Goal: Information Seeking & Learning: Check status

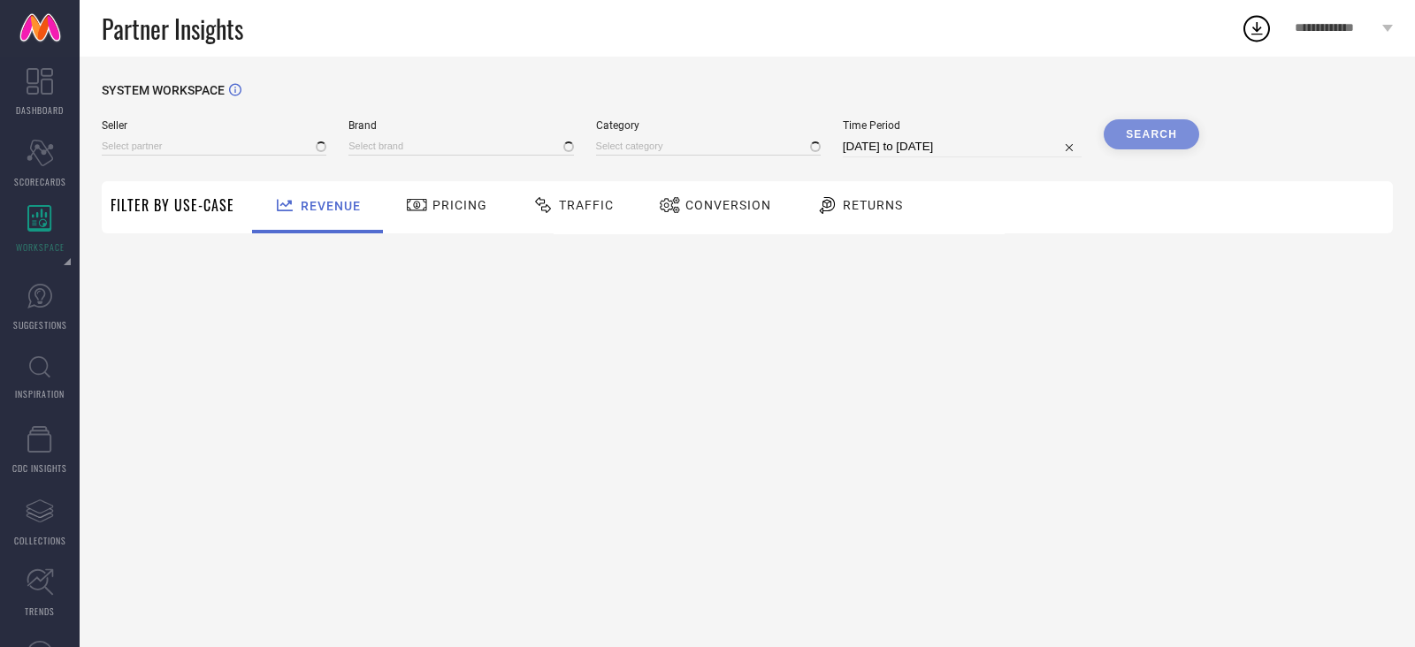
type input "All"
type input "1 STOP FASHION"
type input "All"
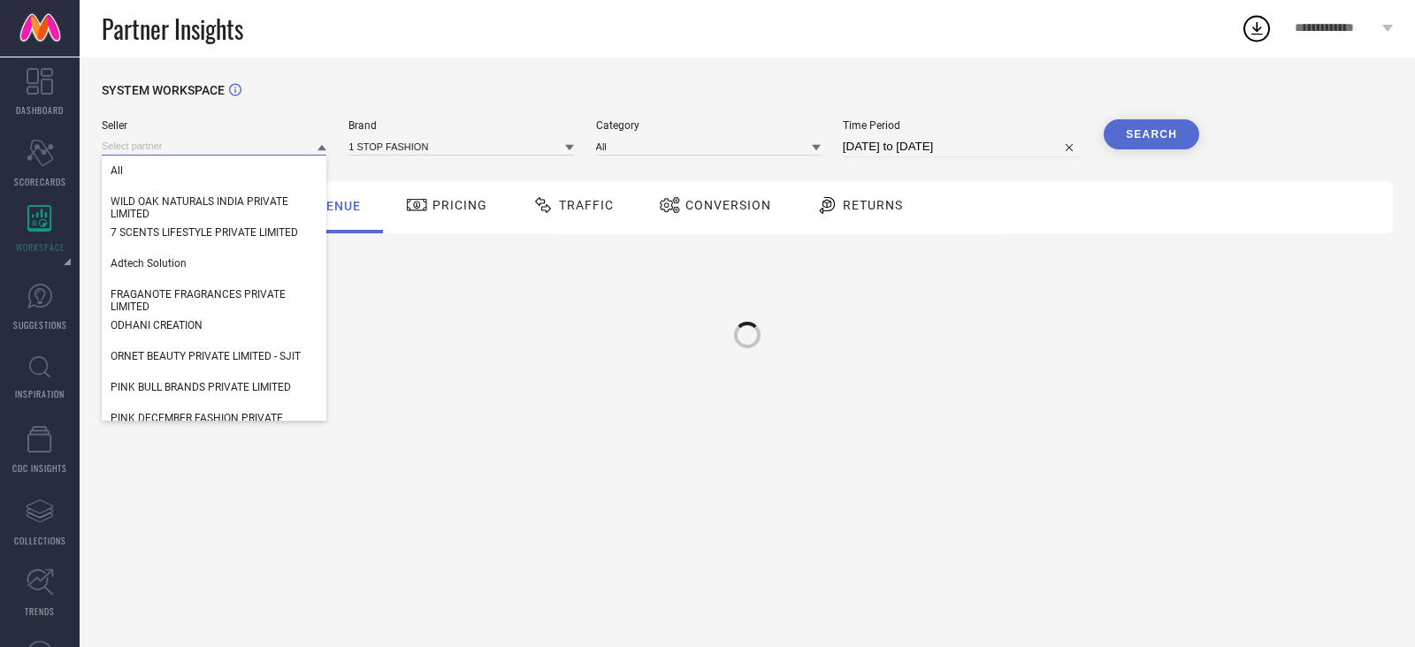
click at [209, 152] on input at bounding box center [214, 146] width 225 height 19
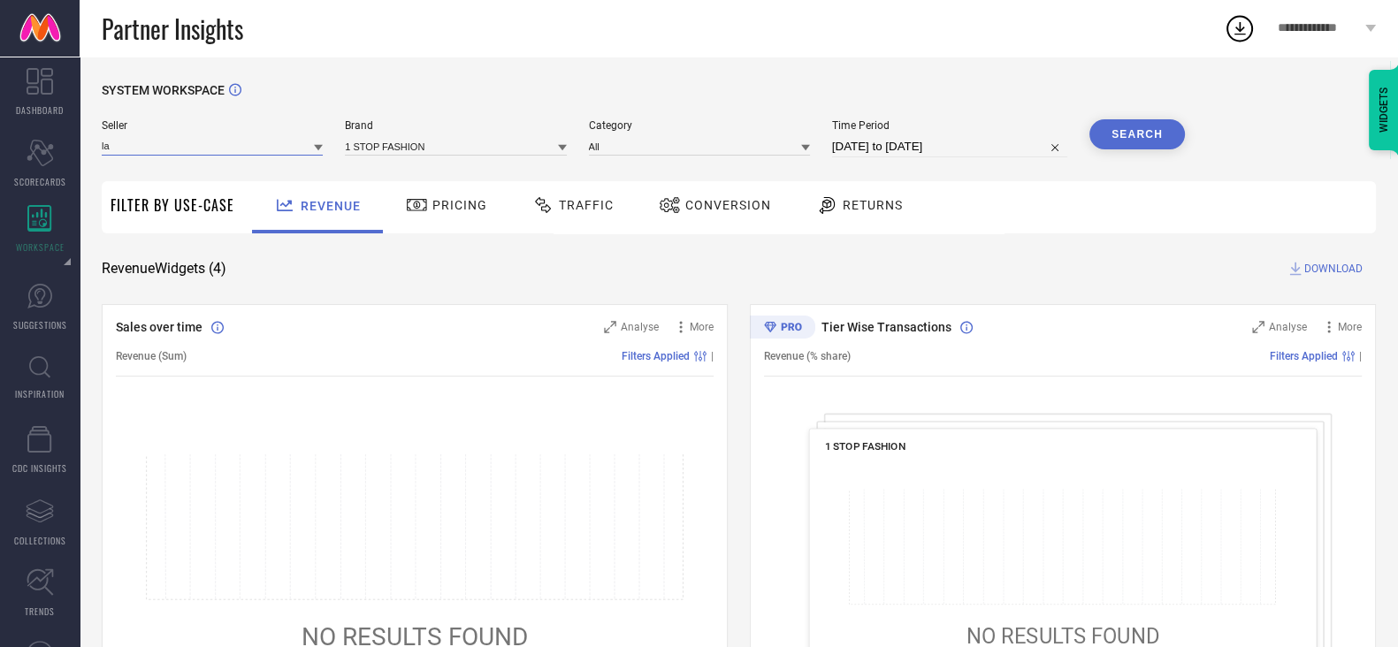
type input "l"
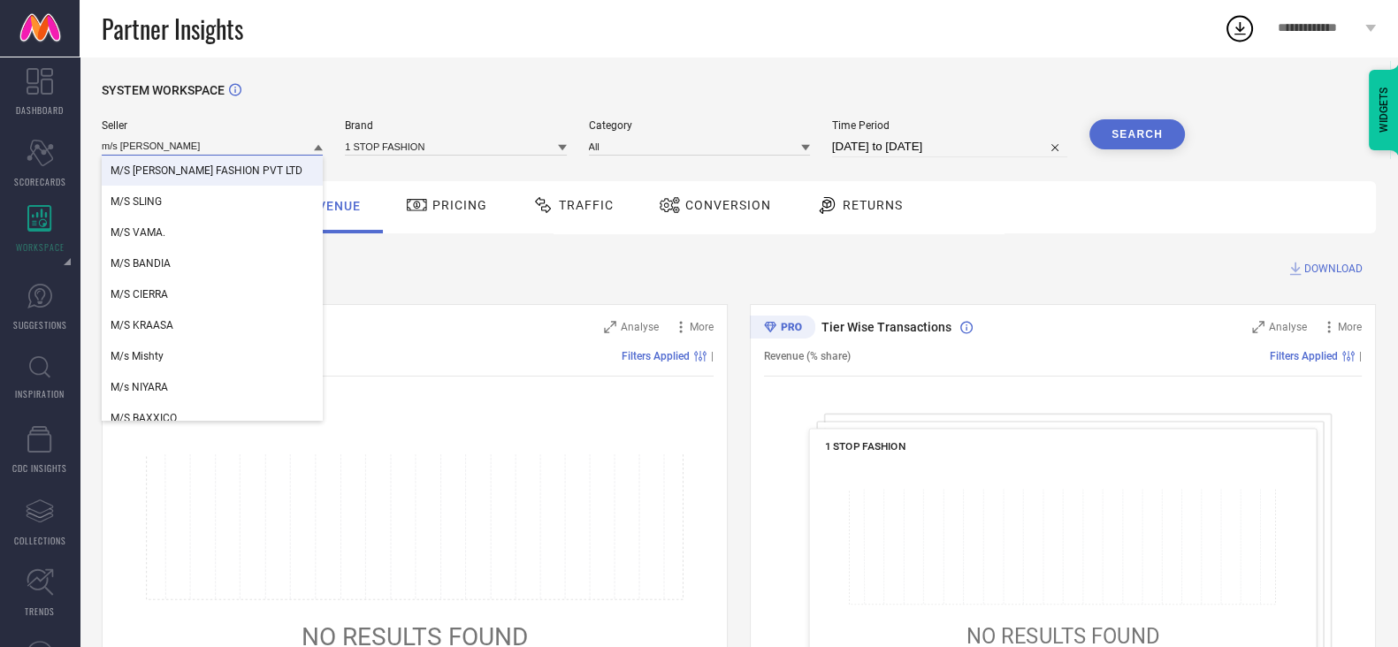
type input "m/s [PERSON_NAME]"
click at [227, 170] on span "M/S [PERSON_NAME] FASHION PVT LTD" at bounding box center [207, 170] width 192 height 12
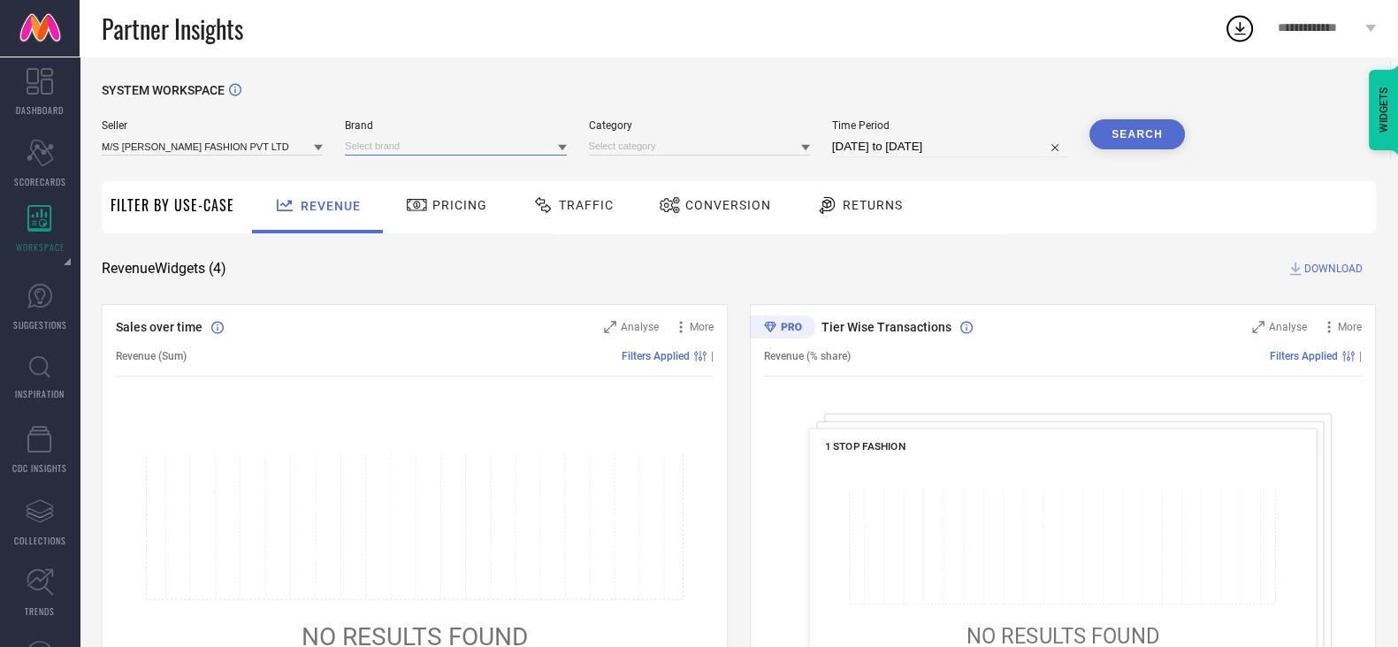
click at [439, 140] on input at bounding box center [455, 146] width 221 height 19
click at [393, 182] on div "[PERSON_NAME]" at bounding box center [455, 171] width 221 height 30
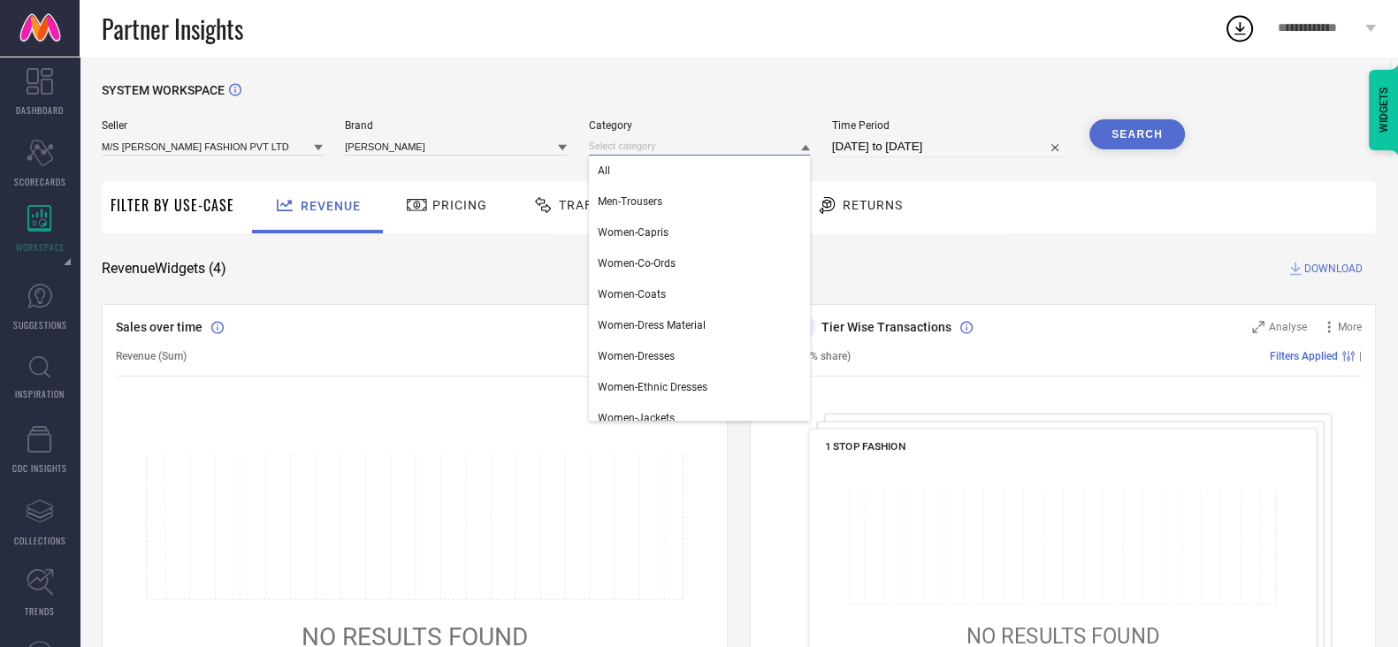
click at [665, 152] on input at bounding box center [699, 146] width 221 height 19
click at [646, 170] on div "All" at bounding box center [699, 171] width 221 height 30
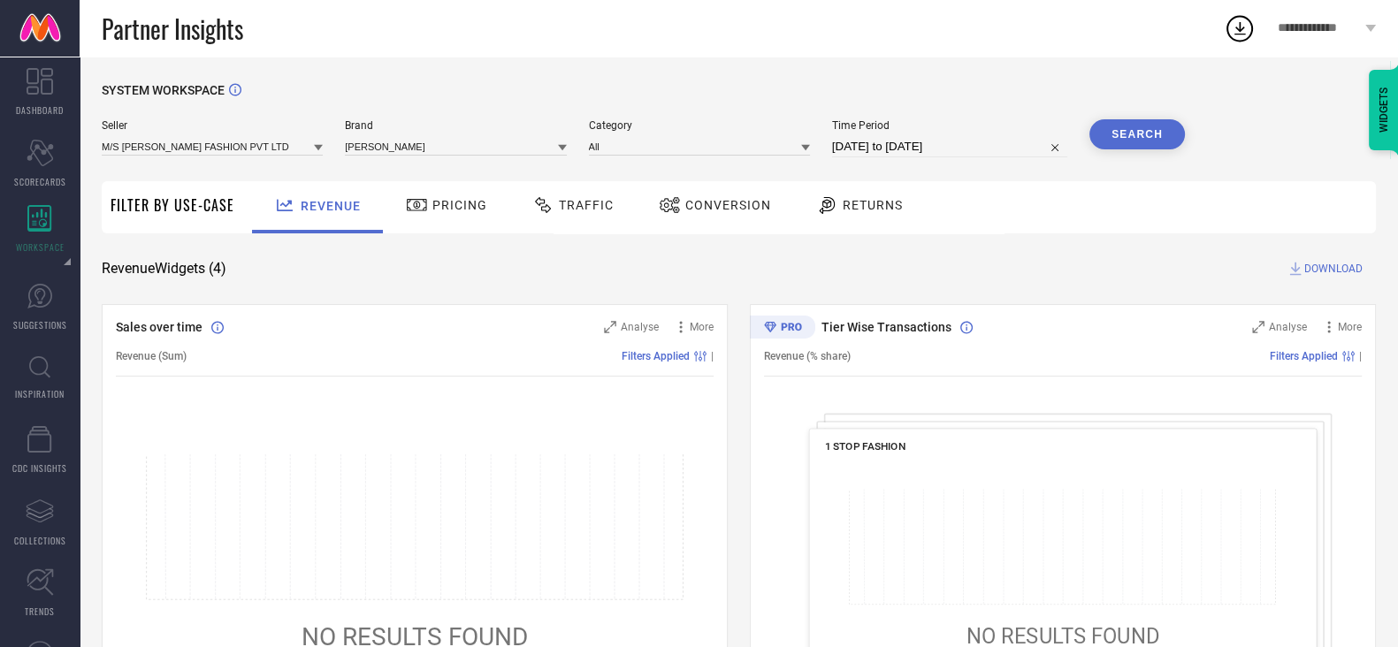
select select "6"
select select "2025"
select select "7"
select select "2025"
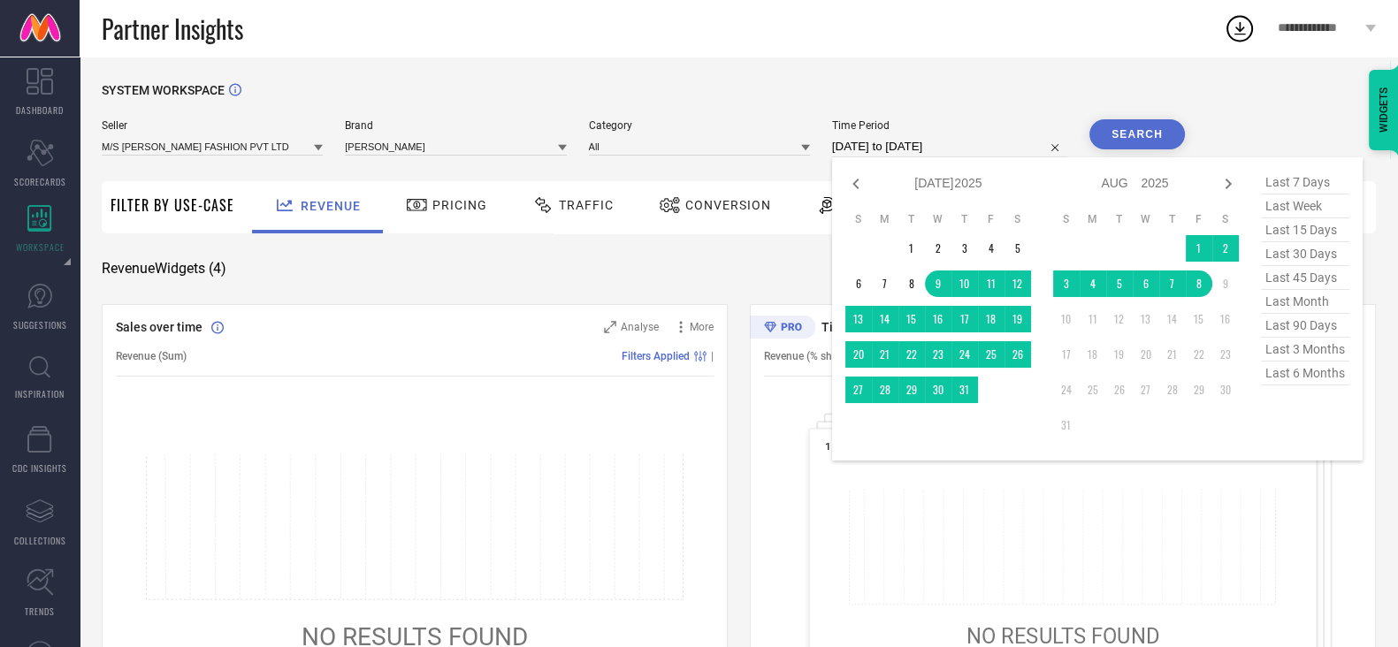
click at [915, 143] on input "[DATE] to [DATE]" at bounding box center [949, 146] width 235 height 21
click at [1204, 247] on td "1" at bounding box center [1199, 248] width 27 height 27
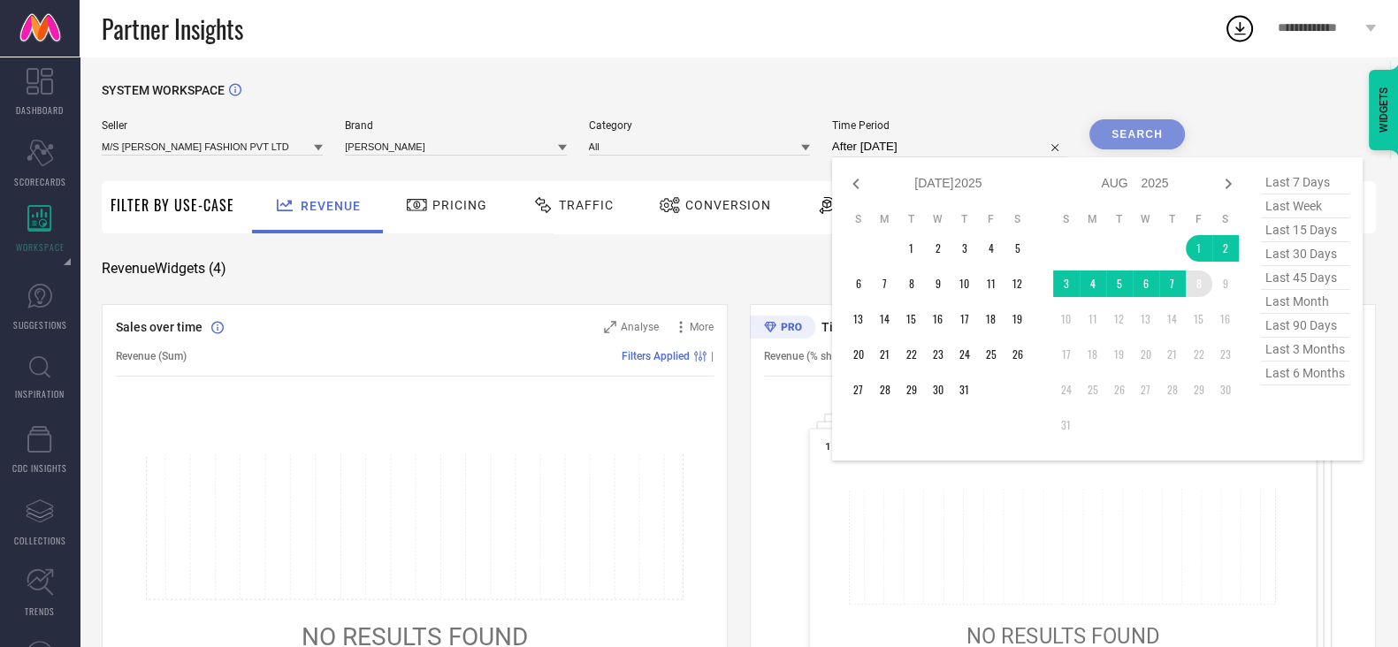
type input "[DATE] to [DATE]"
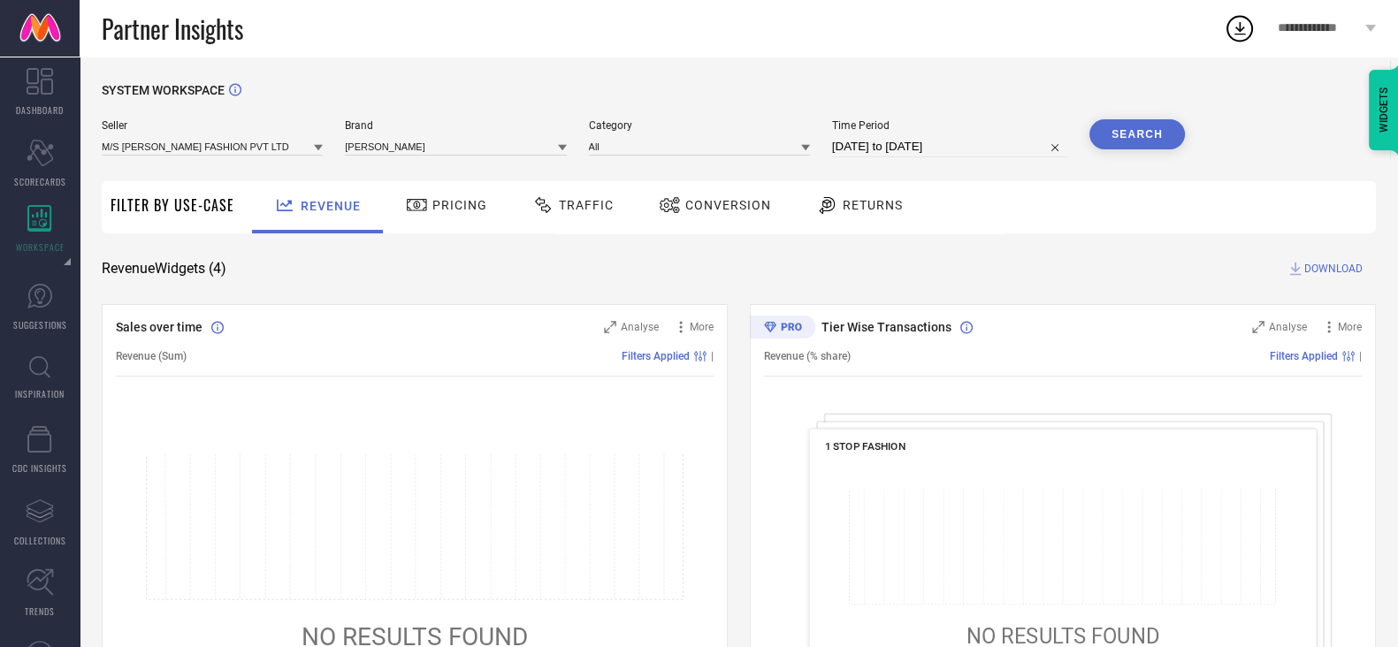
click at [1135, 145] on button "Search" at bounding box center [1136, 134] width 95 height 30
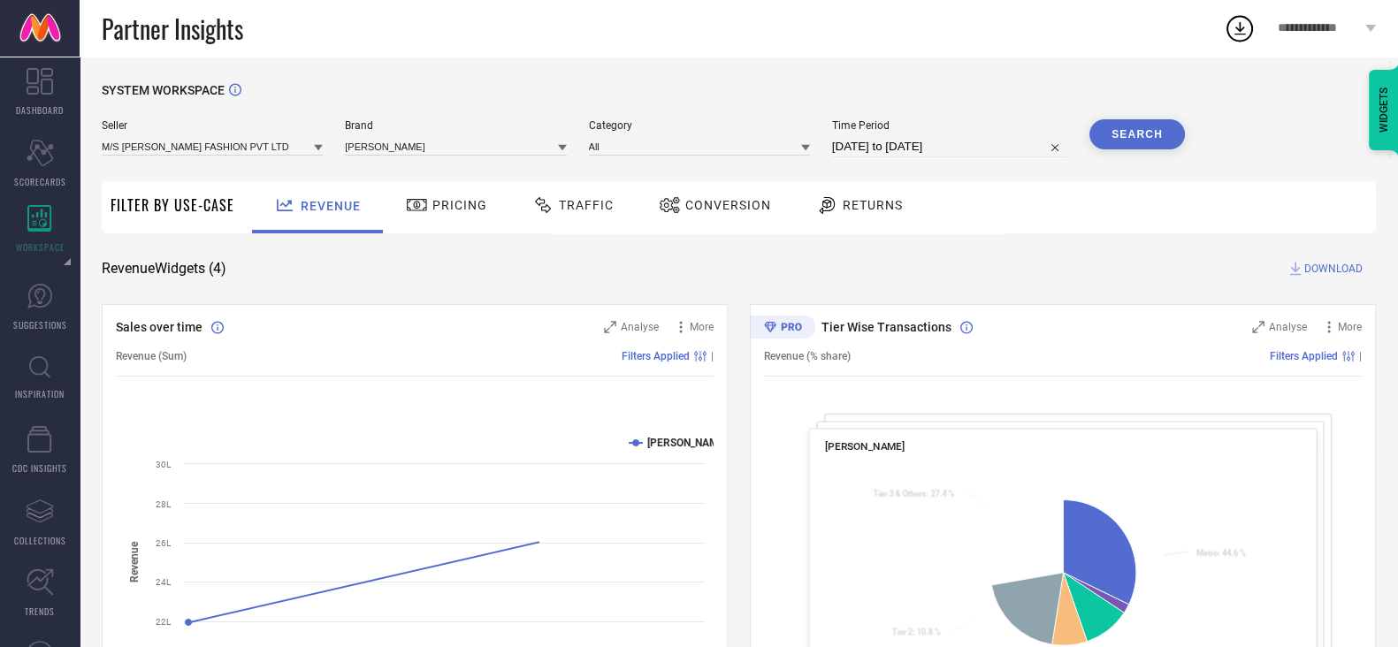
click at [566, 202] on span "Traffic" at bounding box center [586, 205] width 55 height 14
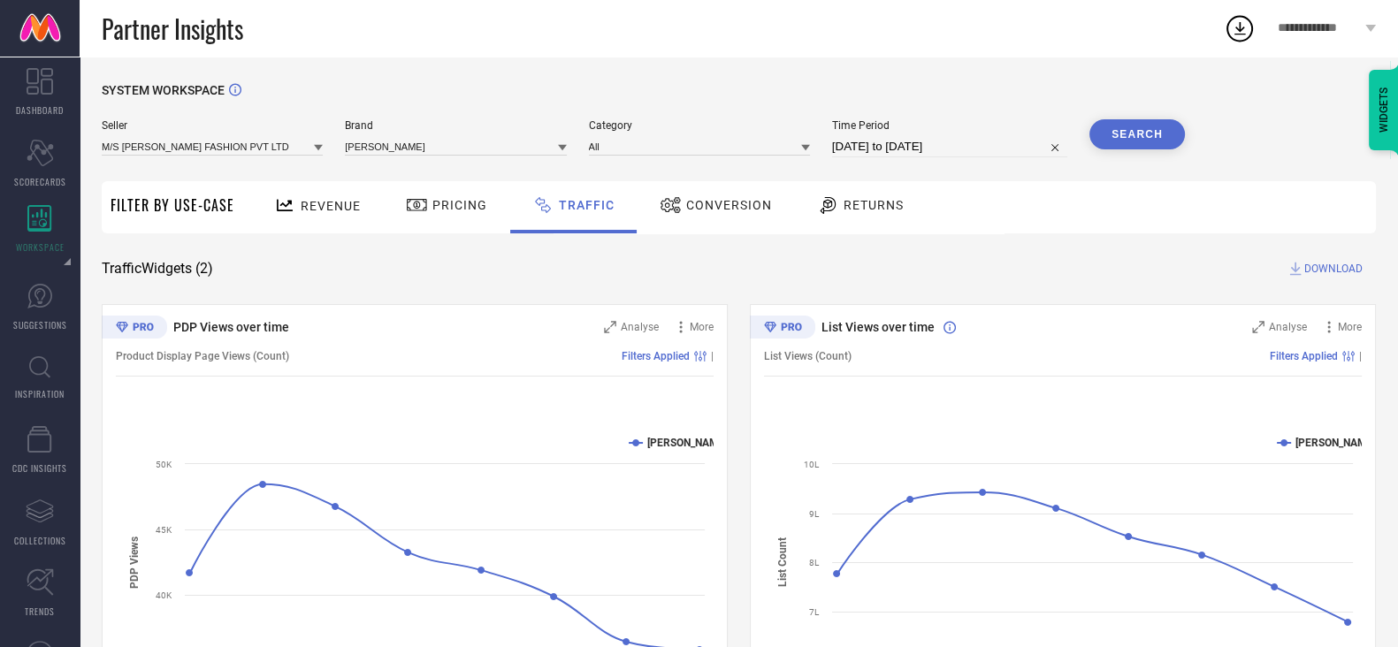
click at [1130, 142] on button "Search" at bounding box center [1136, 134] width 95 height 30
click at [1317, 272] on span "DOWNLOAD" at bounding box center [1333, 269] width 58 height 18
